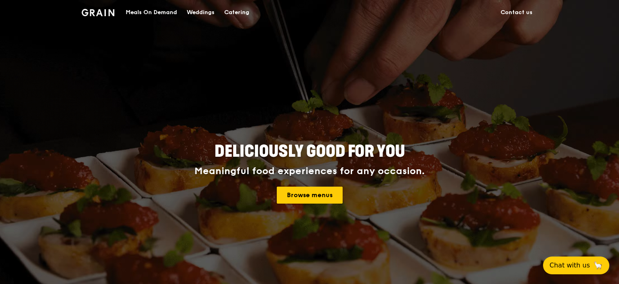
click at [308, 197] on link "Browse menus" at bounding box center [310, 195] width 66 height 17
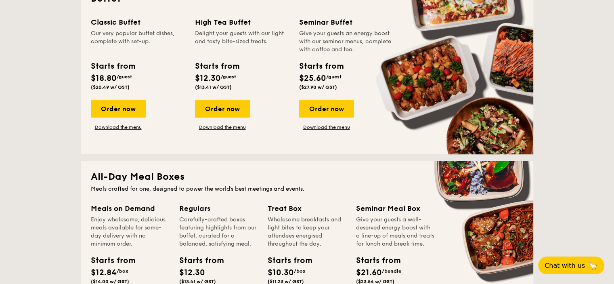
scroll to position [323, 0]
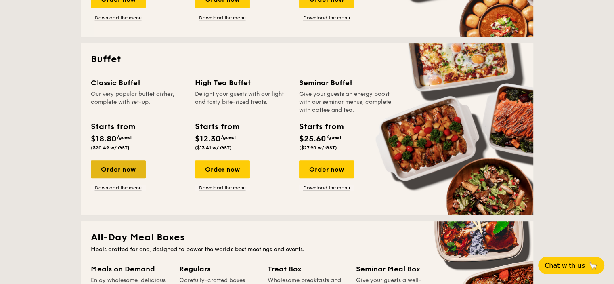
click at [132, 175] on div "Order now" at bounding box center [118, 169] width 55 height 18
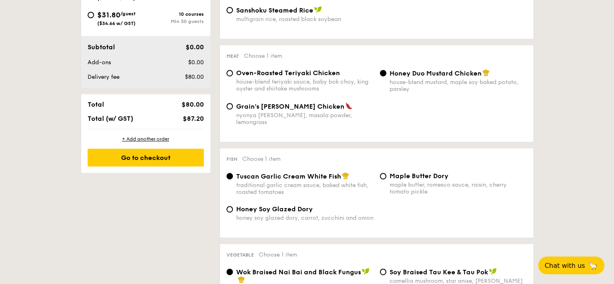
scroll to position [283, 0]
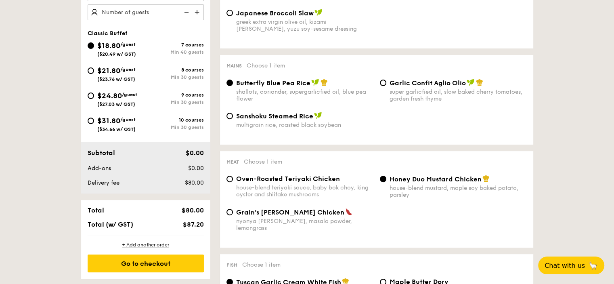
click at [95, 68] on div "$21.80 /guest ($23.76 w/ GST)" at bounding box center [117, 73] width 58 height 17
click at [94, 68] on input "$21.80 /guest ($23.76 w/ GST) 8 courses Min 30 guests" at bounding box center [91, 70] width 6 height 6
radio input "true"
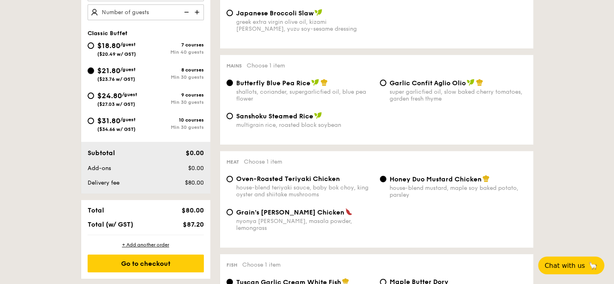
radio input "true"
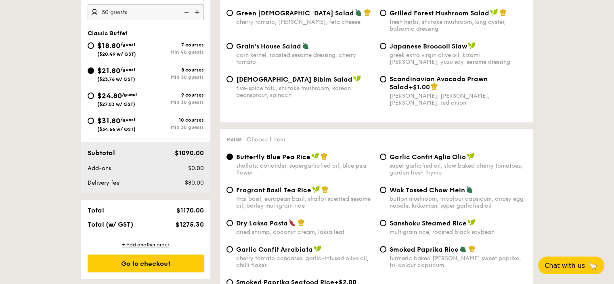
type input "50"
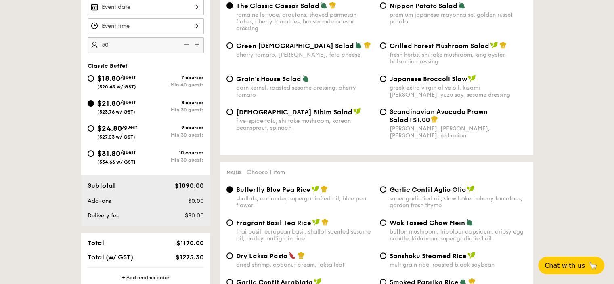
scroll to position [242, 0]
